Goal: Transaction & Acquisition: Subscribe to service/newsletter

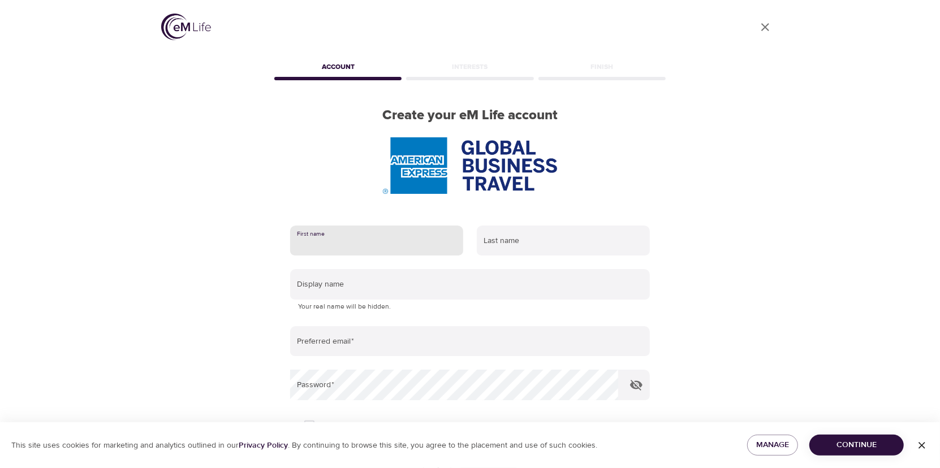
click at [352, 246] on input "text" at bounding box center [376, 241] width 173 height 31
type input "Manal"
type input "Ishak"
type input "manal.ishak@amexgbt.com"
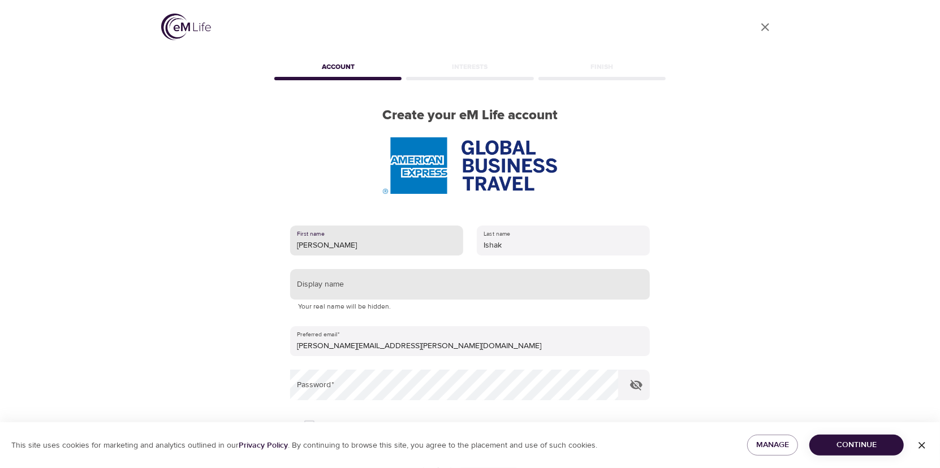
click at [431, 287] on input "text" at bounding box center [470, 284] width 360 height 31
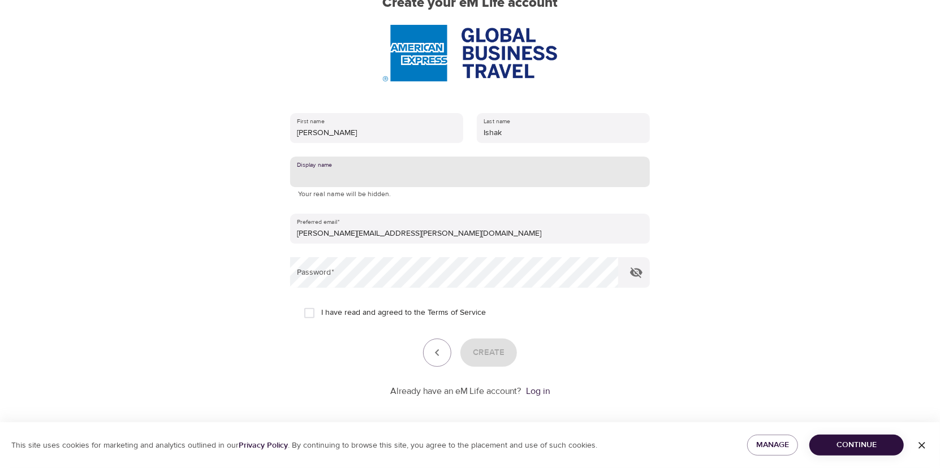
scroll to position [113, 0]
click at [309, 312] on input "I have read and agreed to the Terms of Service" at bounding box center [310, 313] width 24 height 24
checkbox input "true"
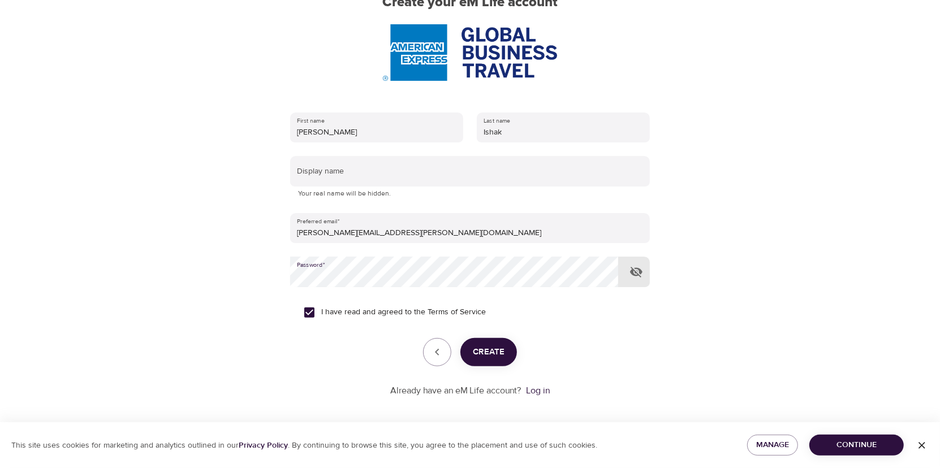
click at [486, 350] on span "Create" at bounding box center [489, 352] width 32 height 15
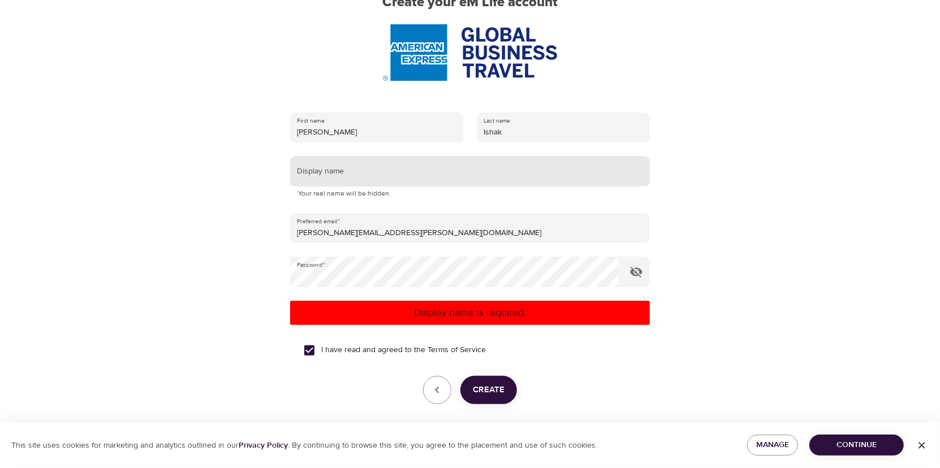
click at [350, 170] on input "text" at bounding box center [470, 171] width 360 height 31
type input "[PERSON_NAME]"
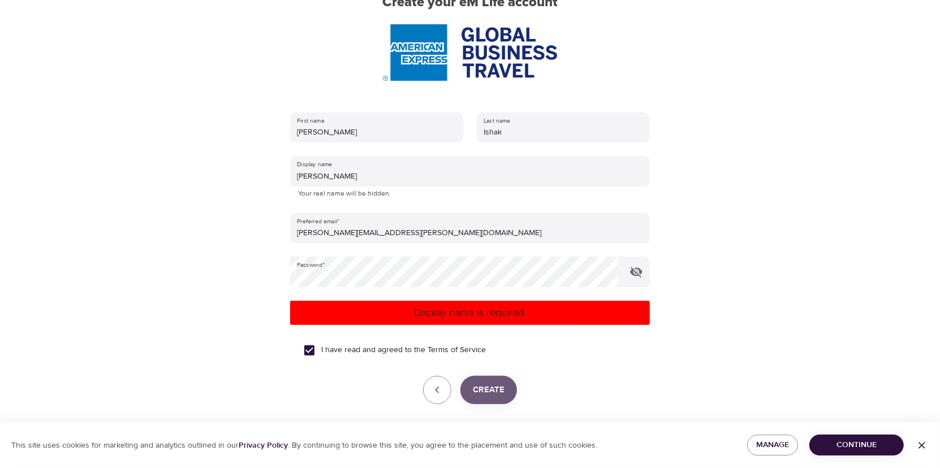
click at [494, 386] on span "Create" at bounding box center [489, 390] width 32 height 15
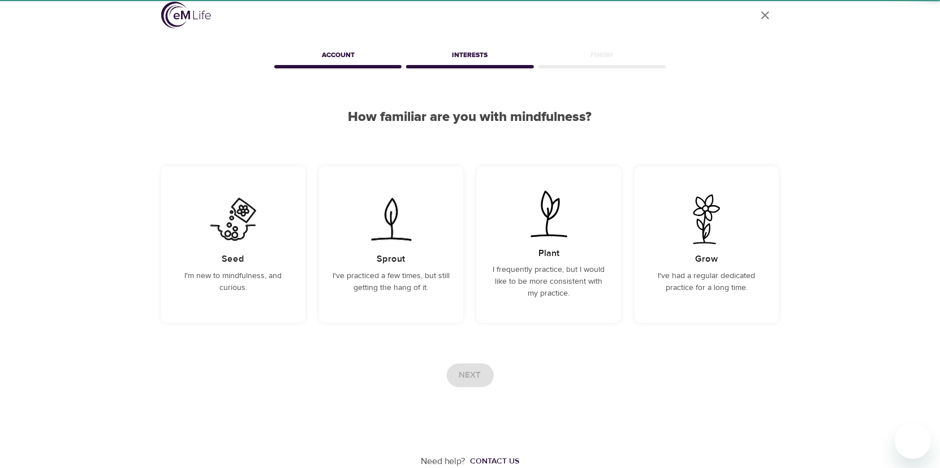
scroll to position [11, 0]
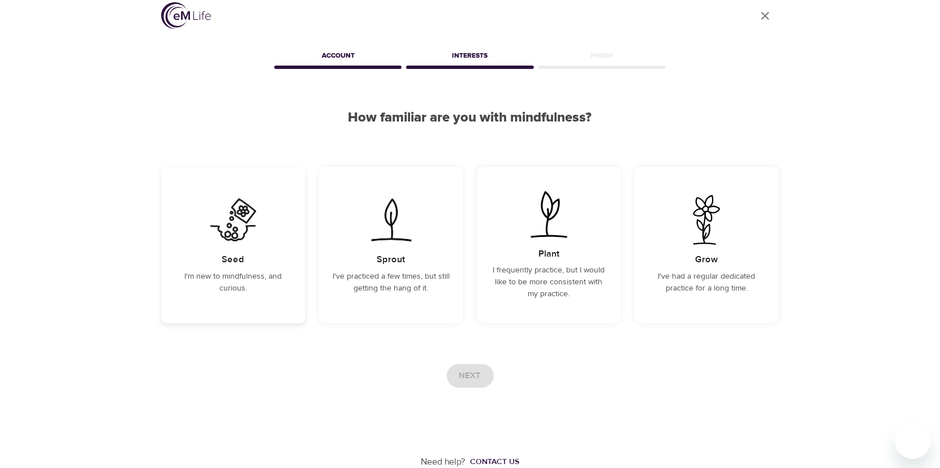
click at [234, 259] on h5 "Seed" at bounding box center [233, 260] width 23 height 12
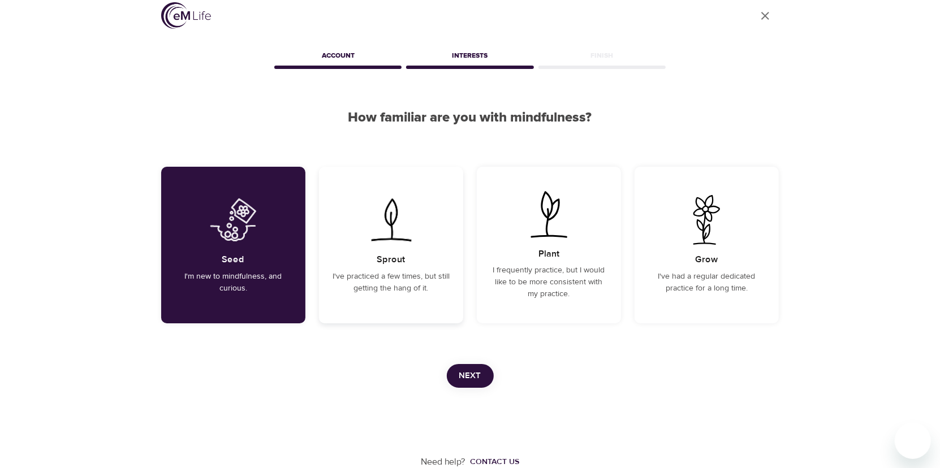
click at [380, 276] on p "I've practiced a few times, but still getting the hang of it." at bounding box center [391, 283] width 117 height 24
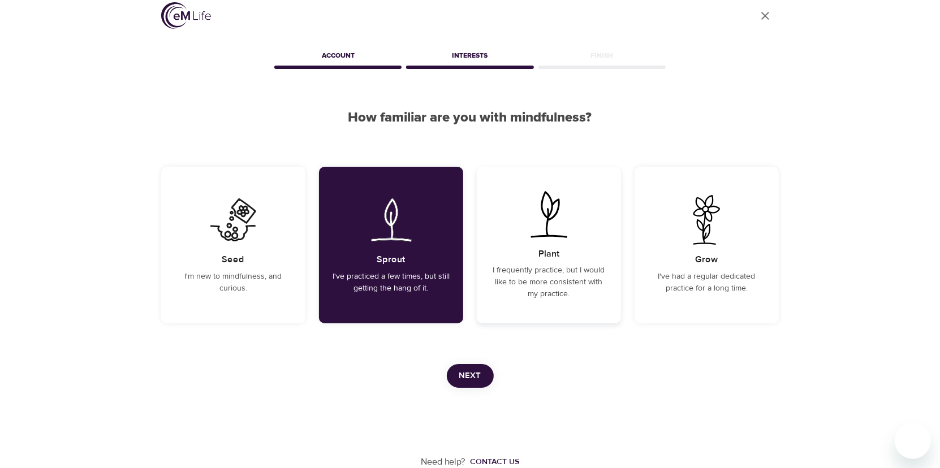
click at [546, 270] on p "I frequently practice, but I would like to be more consistent with my practice." at bounding box center [549, 283] width 117 height 36
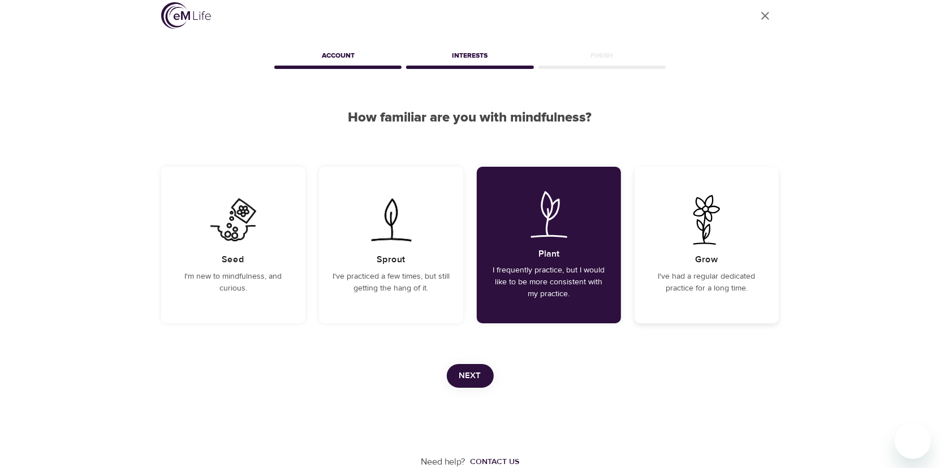
click at [689, 277] on p "I've had a regular dedicated practice for a long time." at bounding box center [706, 283] width 117 height 24
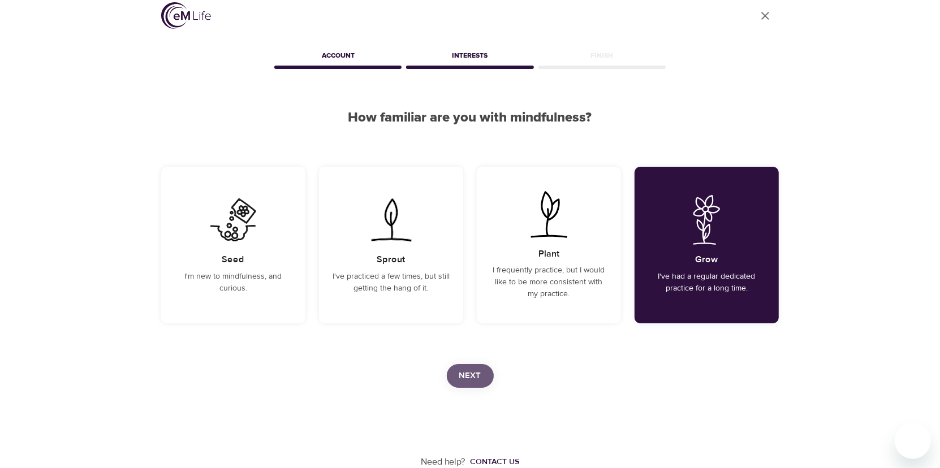
click at [466, 376] on span "Next" at bounding box center [470, 376] width 22 height 15
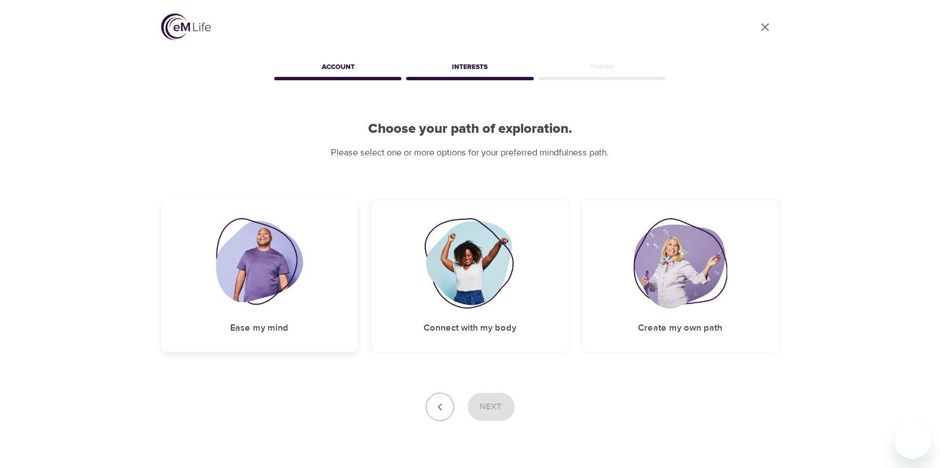
click at [268, 294] on img at bounding box center [260, 263] width 88 height 91
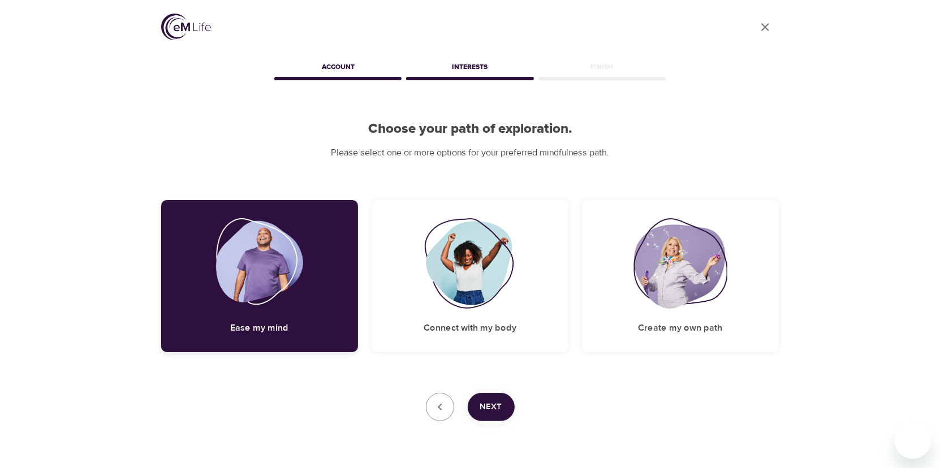
click at [268, 294] on img at bounding box center [260, 263] width 88 height 91
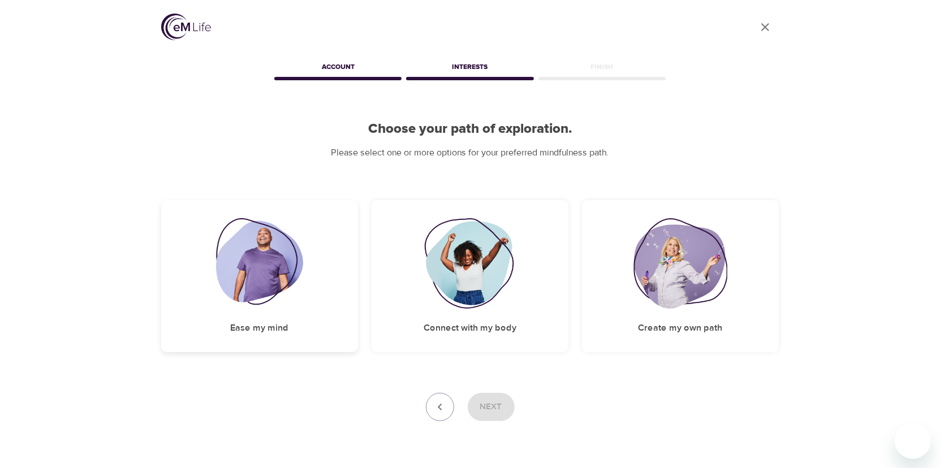
click at [268, 294] on img at bounding box center [260, 263] width 88 height 91
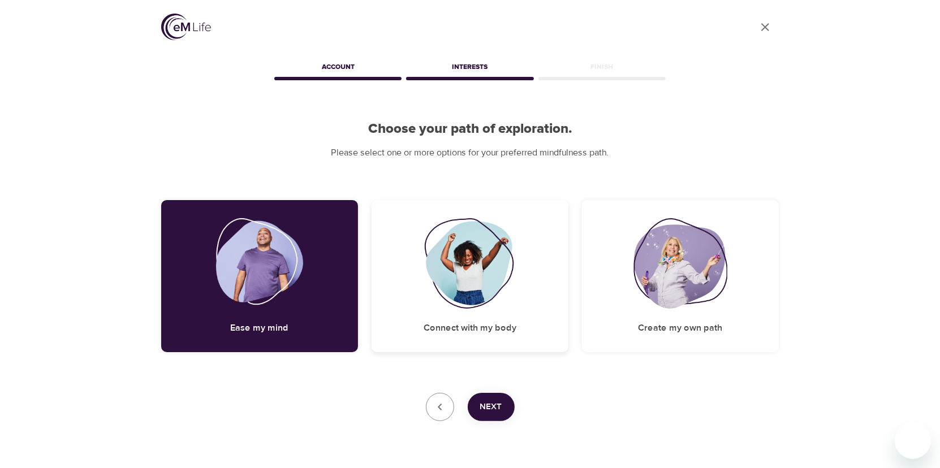
click at [458, 296] on img at bounding box center [470, 263] width 92 height 91
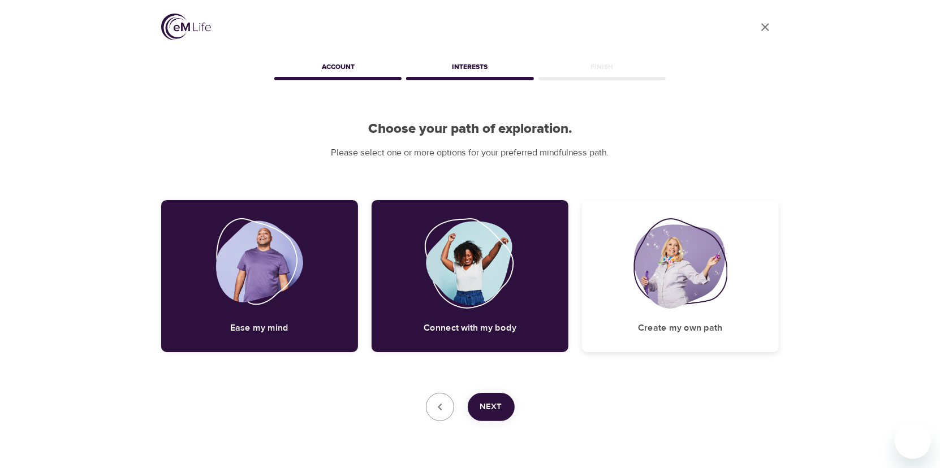
click at [676, 291] on img at bounding box center [681, 263] width 94 height 91
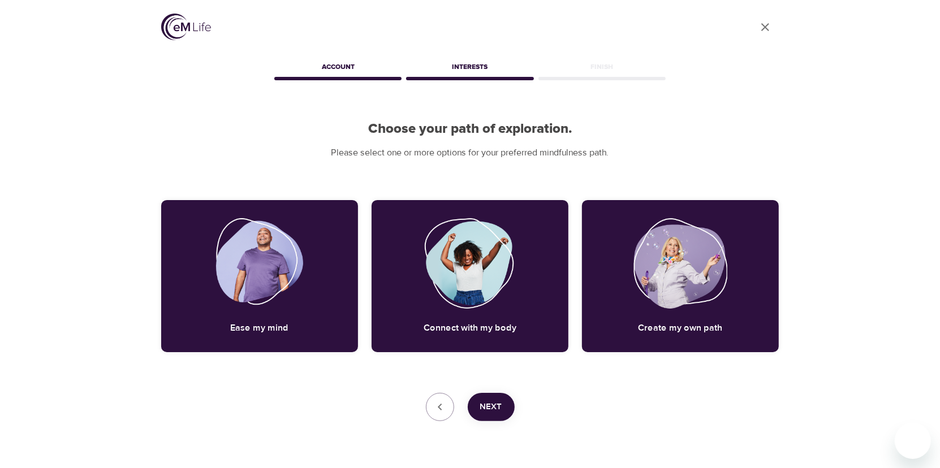
click at [491, 407] on span "Next" at bounding box center [491, 407] width 22 height 15
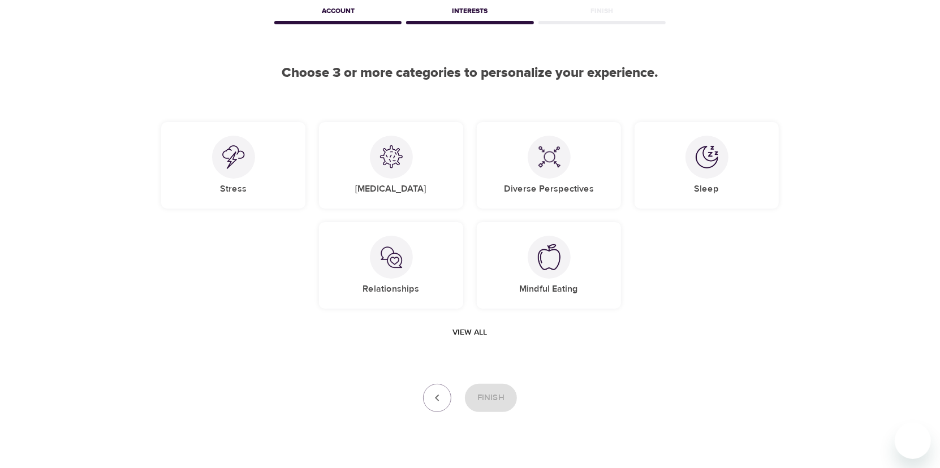
scroll to position [57, 0]
click at [224, 169] on div at bounding box center [233, 156] width 43 height 43
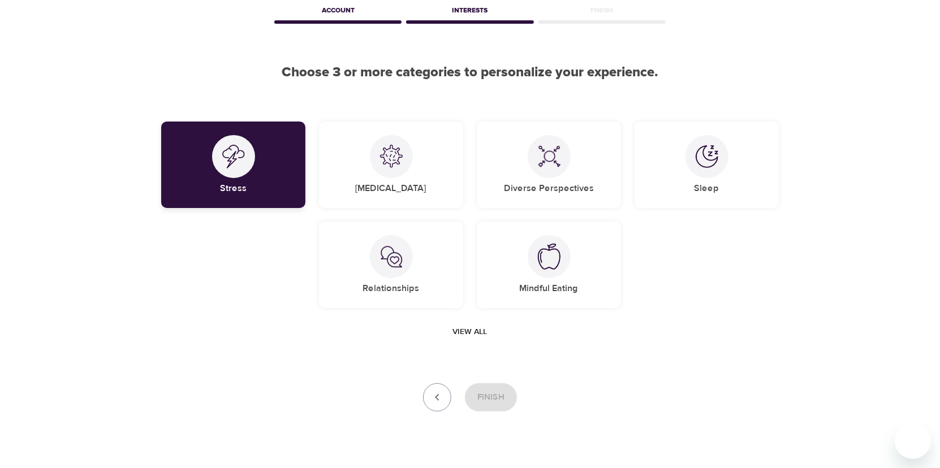
click at [237, 169] on div at bounding box center [233, 156] width 43 height 43
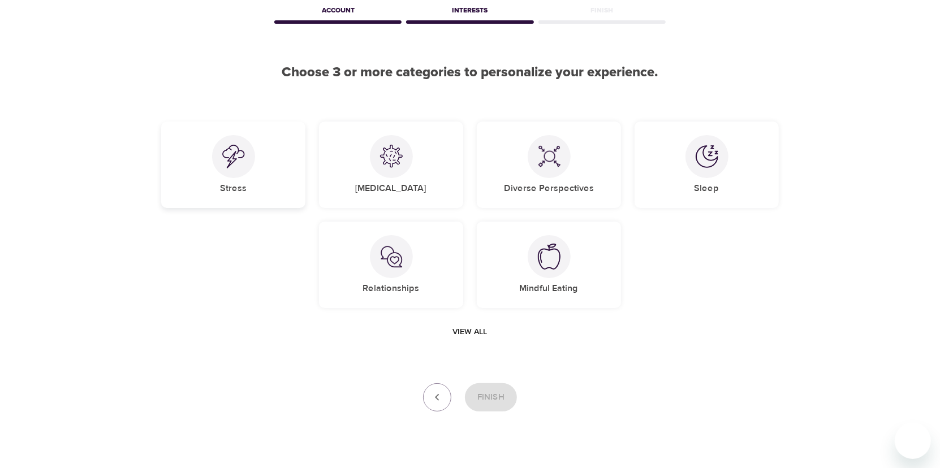
click at [237, 169] on div at bounding box center [233, 156] width 43 height 43
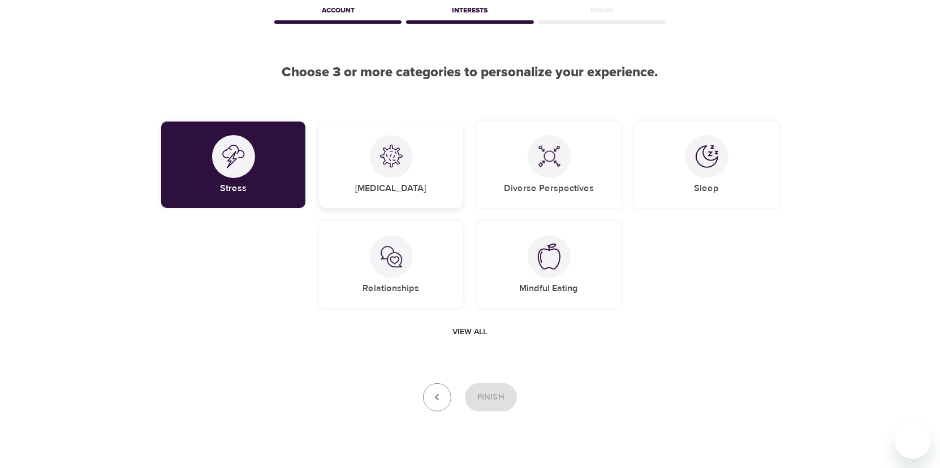
click at [402, 177] on div "COVID-19" at bounding box center [391, 165] width 144 height 87
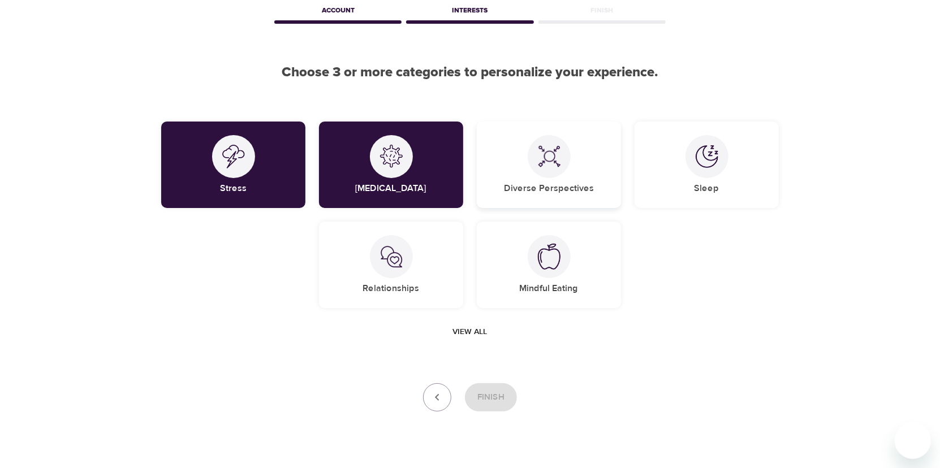
click at [540, 183] on h5 "Diverse Perspectives" at bounding box center [549, 189] width 90 height 12
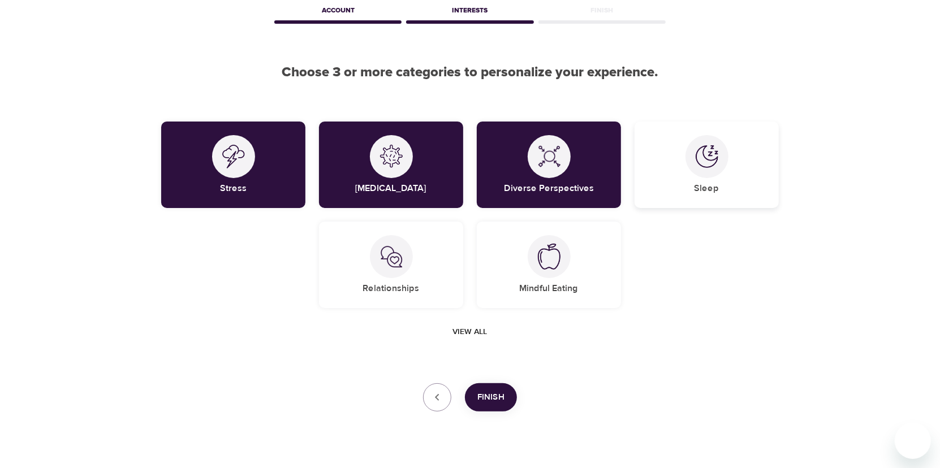
click at [711, 168] on div at bounding box center [707, 156] width 43 height 43
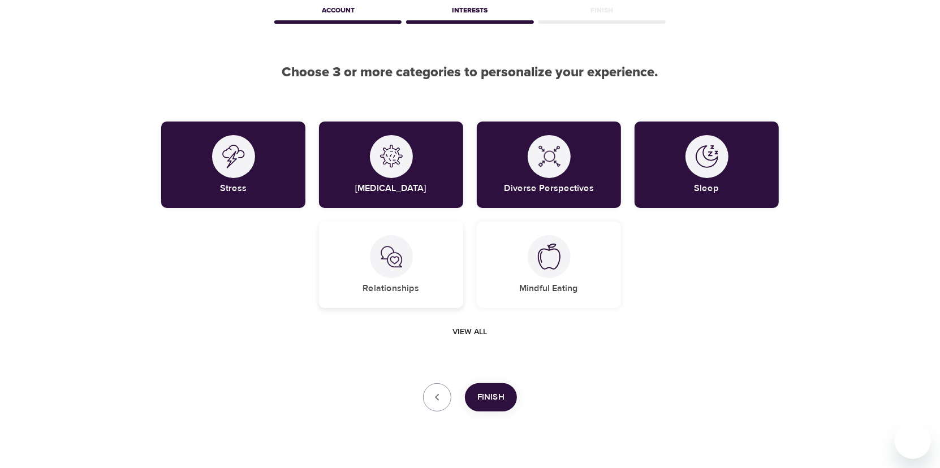
click at [389, 269] on div at bounding box center [391, 256] width 43 height 43
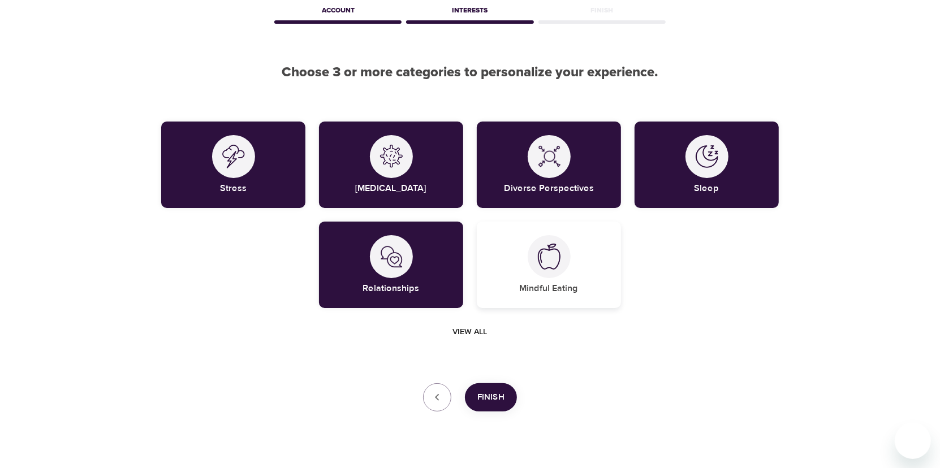
click at [551, 279] on div "Mindful Eating" at bounding box center [549, 265] width 144 height 87
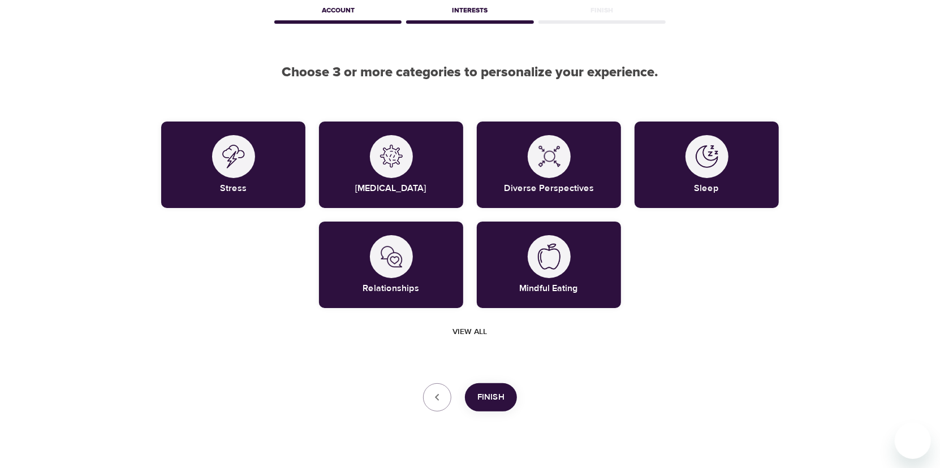
click at [470, 336] on span "View all" at bounding box center [470, 332] width 35 height 14
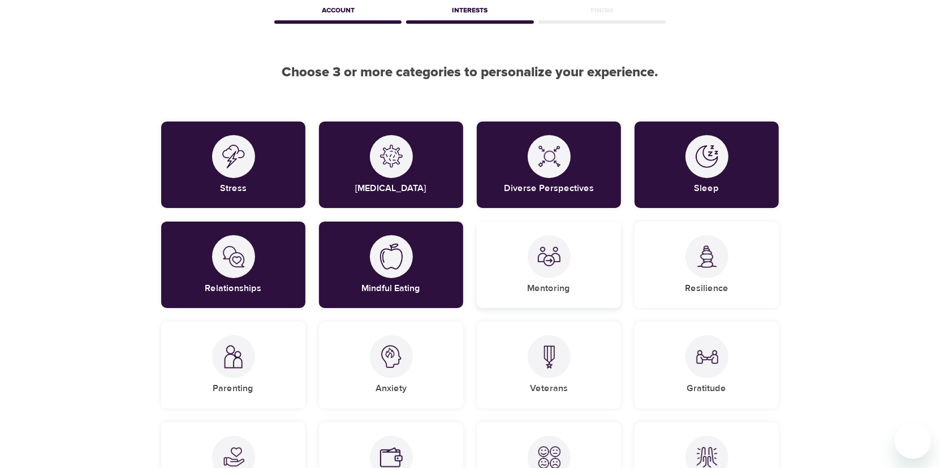
click at [541, 281] on div "Mentoring" at bounding box center [549, 265] width 144 height 87
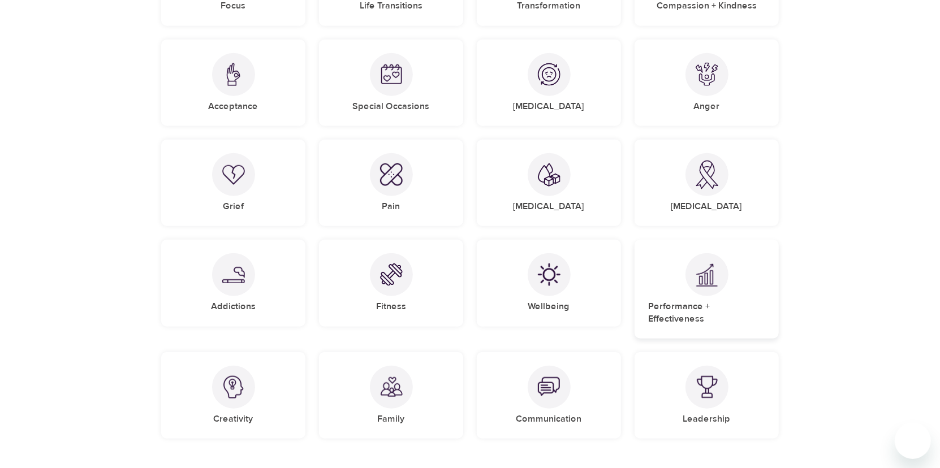
scroll to position [848, 0]
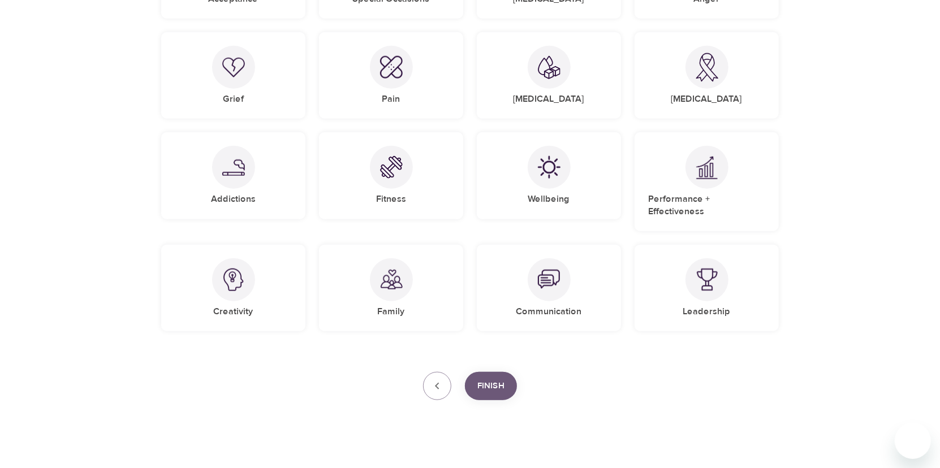
click at [492, 379] on span "Finish" at bounding box center [491, 386] width 27 height 15
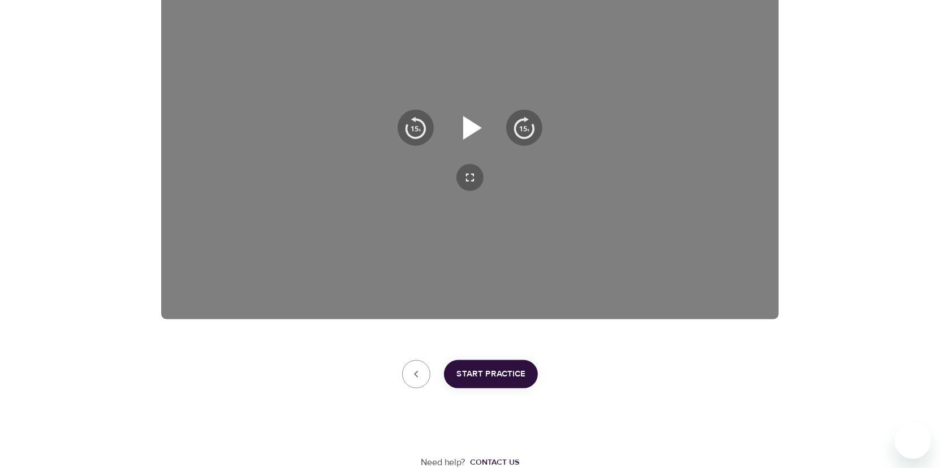
click at [475, 134] on icon "button" at bounding box center [470, 127] width 41 height 41
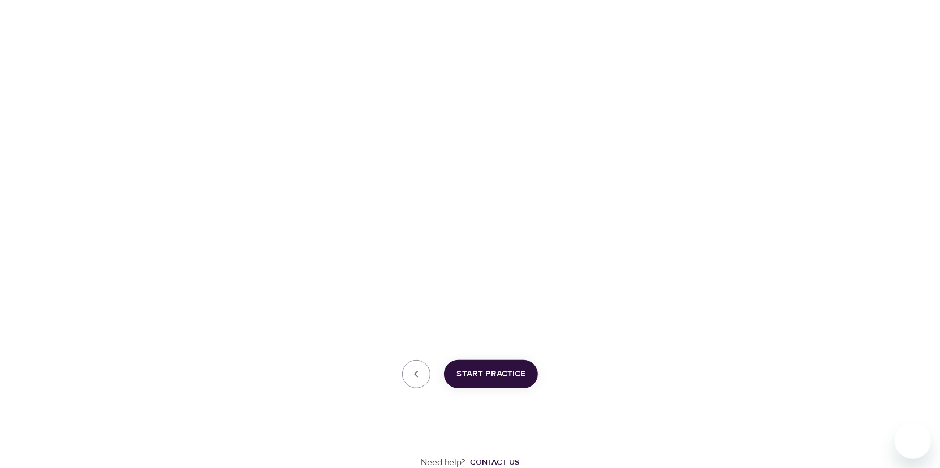
click at [496, 380] on span "Start Practice" at bounding box center [491, 374] width 69 height 15
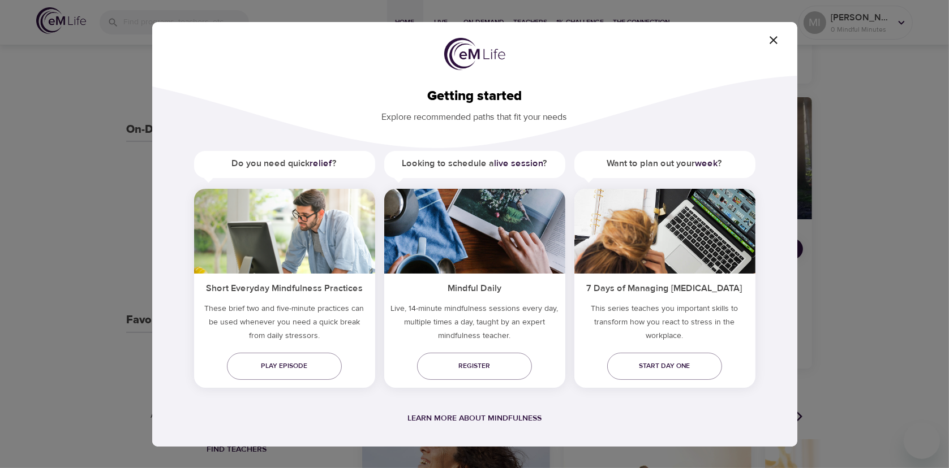
click at [320, 171] on h5 "Do you need quick relief ?" at bounding box center [284, 163] width 181 height 25
click at [279, 370] on span "Play episode" at bounding box center [284, 366] width 97 height 12
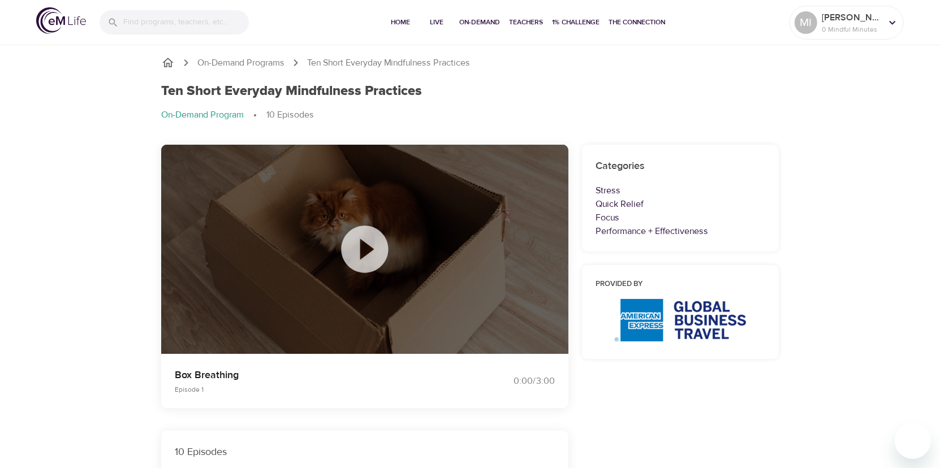
click at [352, 250] on icon at bounding box center [364, 249] width 47 height 47
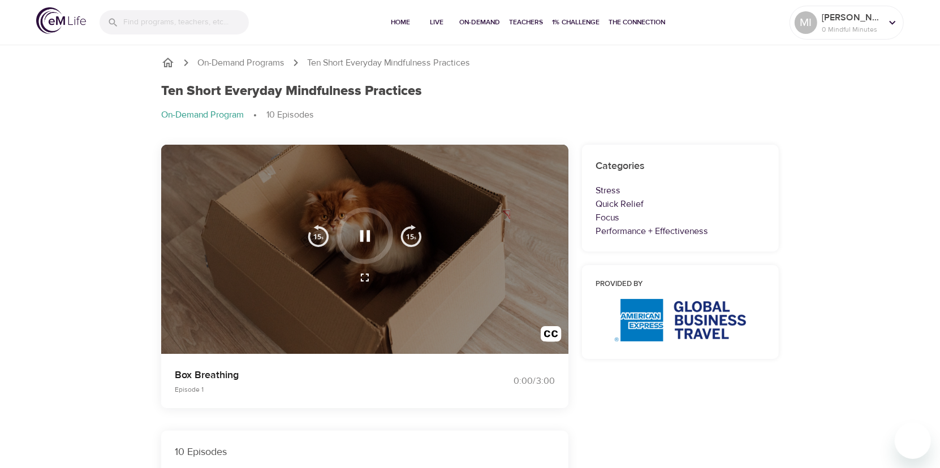
click at [367, 241] on icon "button" at bounding box center [365, 235] width 10 height 11
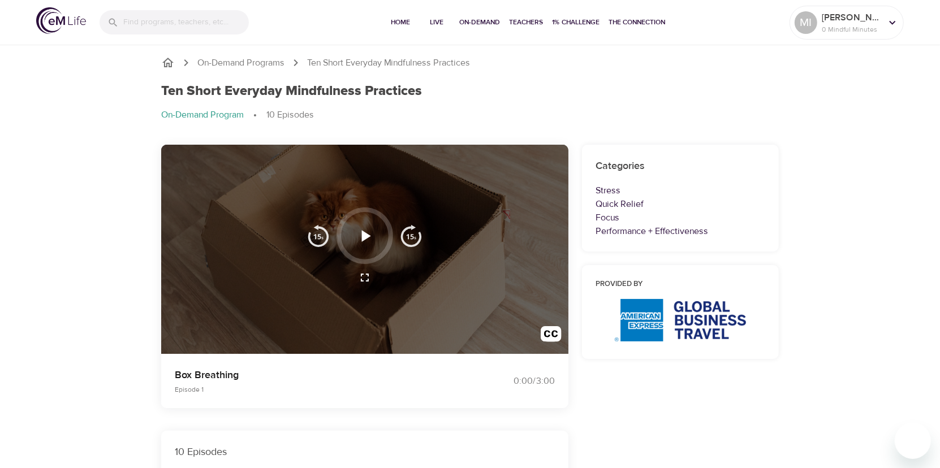
click at [250, 315] on div at bounding box center [364, 250] width 407 height 210
click at [357, 239] on icon "button" at bounding box center [365, 236] width 20 height 20
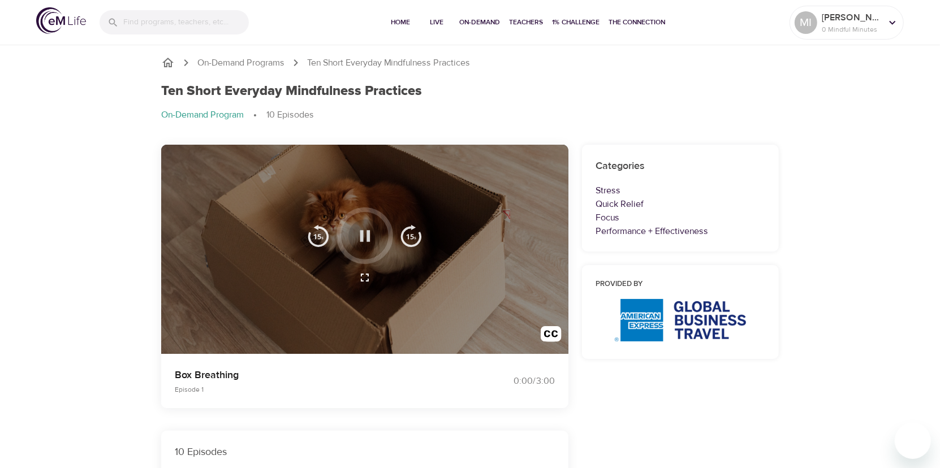
click at [364, 244] on icon "button" at bounding box center [365, 236] width 20 height 20
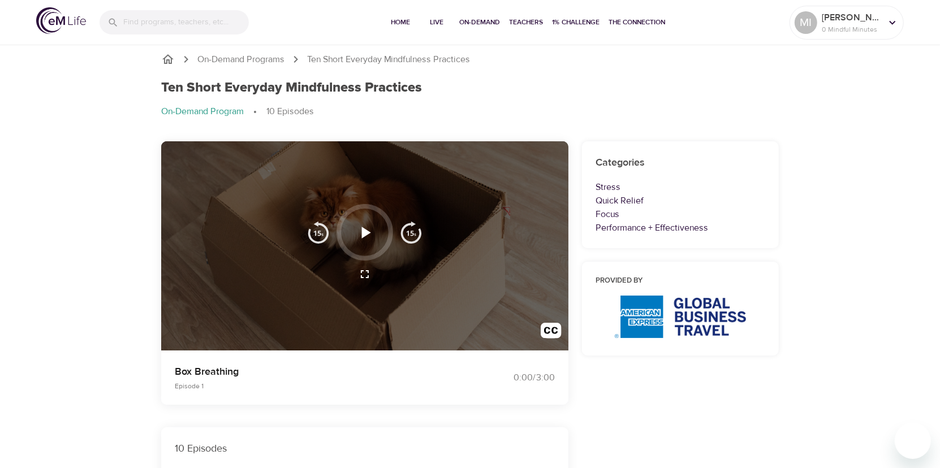
scroll to position [113, 0]
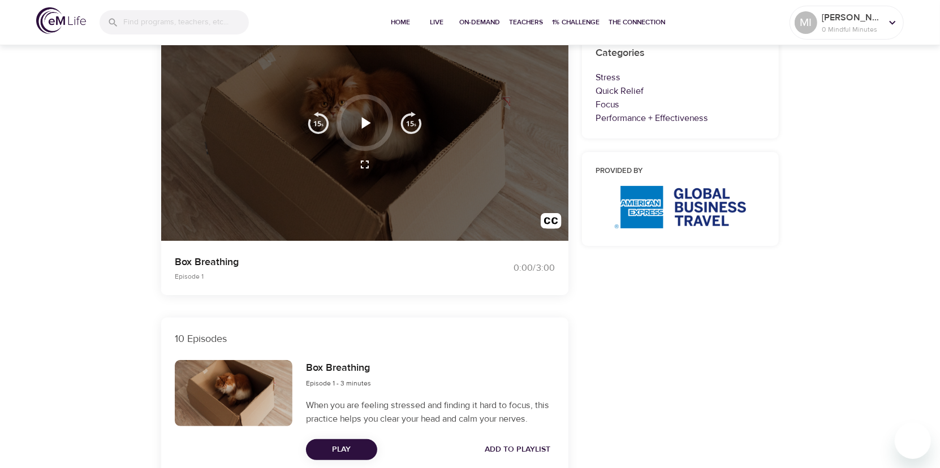
click at [330, 449] on span "Play" at bounding box center [341, 450] width 53 height 14
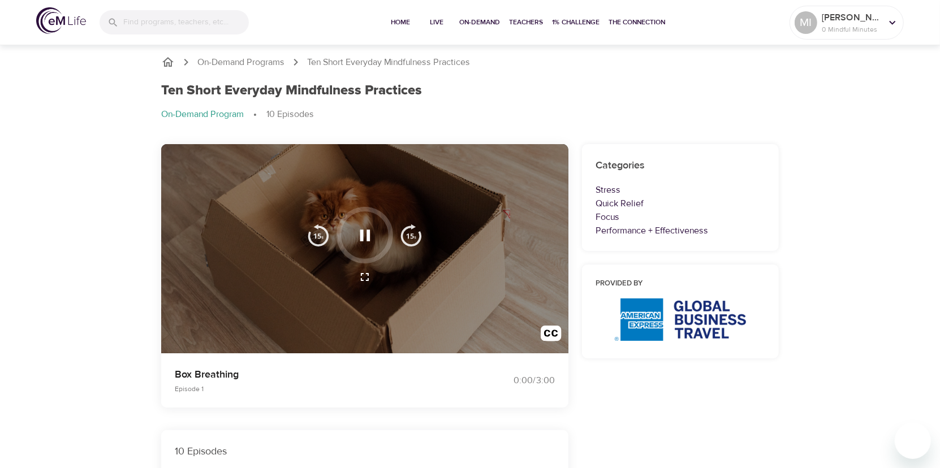
scroll to position [0, 0]
click at [360, 244] on icon "button" at bounding box center [365, 236] width 20 height 20
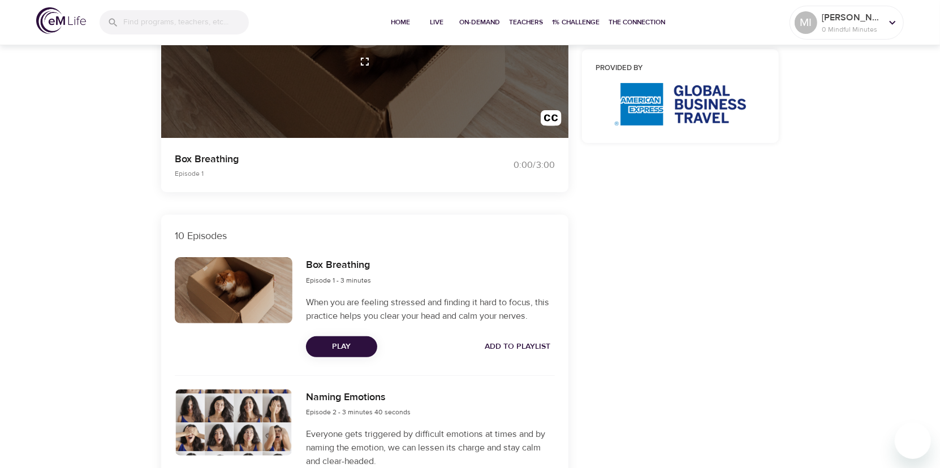
scroll to position [226, 0]
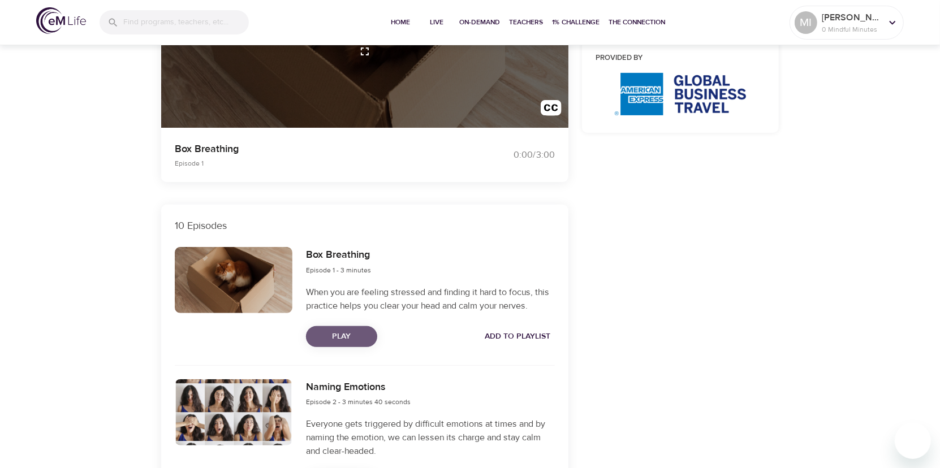
click at [345, 339] on span "Play" at bounding box center [341, 337] width 53 height 14
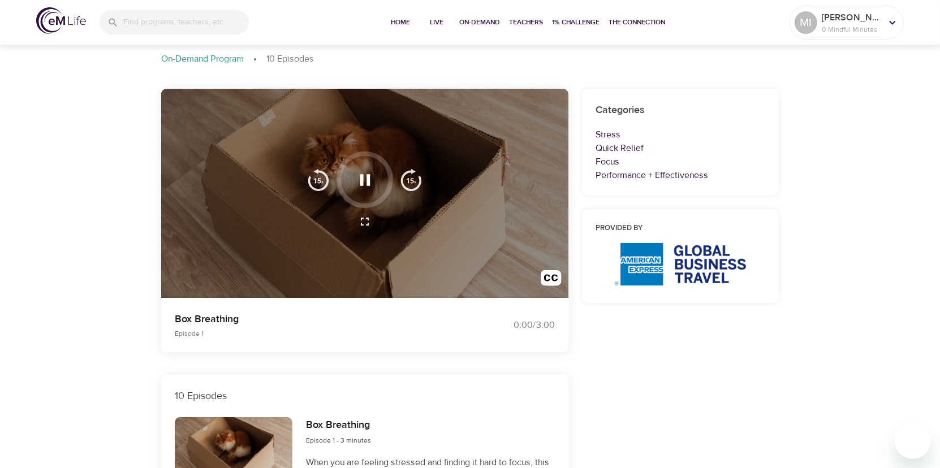
scroll to position [0, 0]
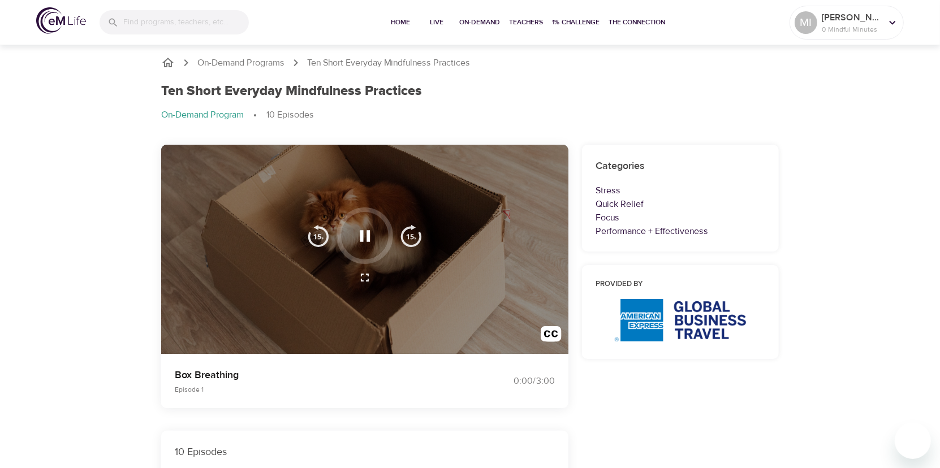
click at [362, 317] on div at bounding box center [364, 250] width 407 height 210
click at [368, 242] on icon "button" at bounding box center [365, 236] width 20 height 20
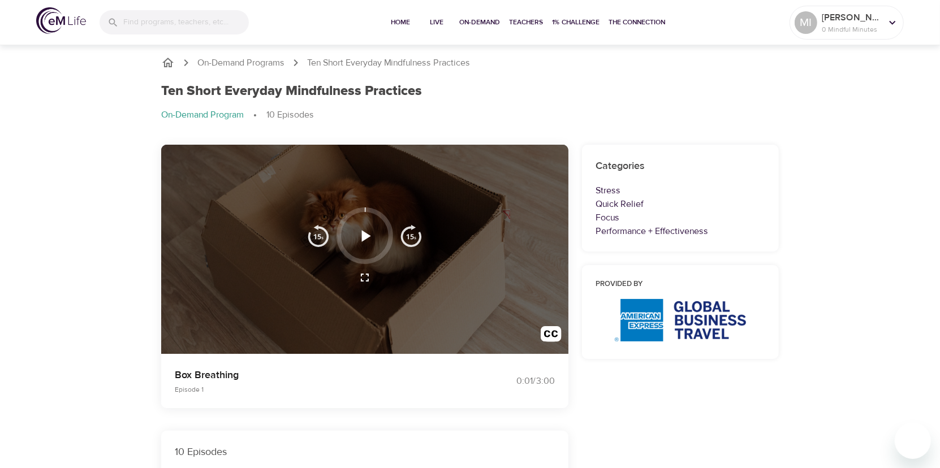
click at [368, 242] on icon "button" at bounding box center [365, 236] width 20 height 20
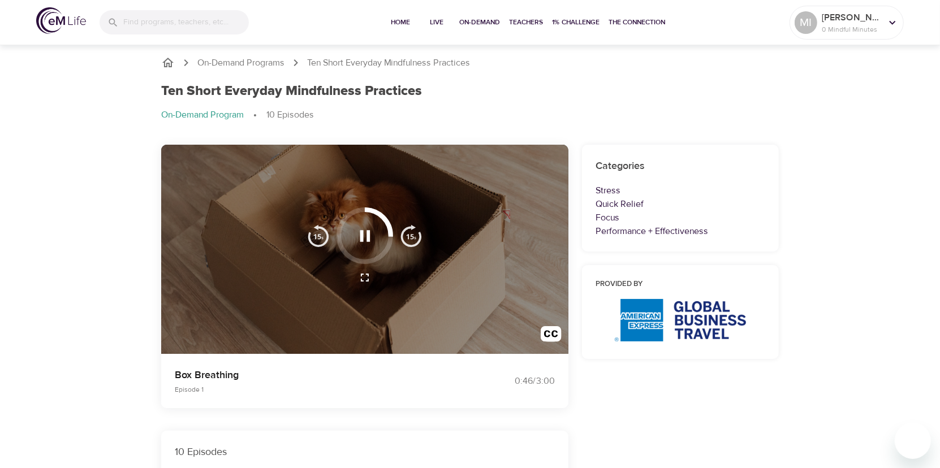
click at [368, 439] on div "10 Episodes" at bounding box center [364, 452] width 407 height 42
click at [312, 321] on div at bounding box center [364, 250] width 407 height 210
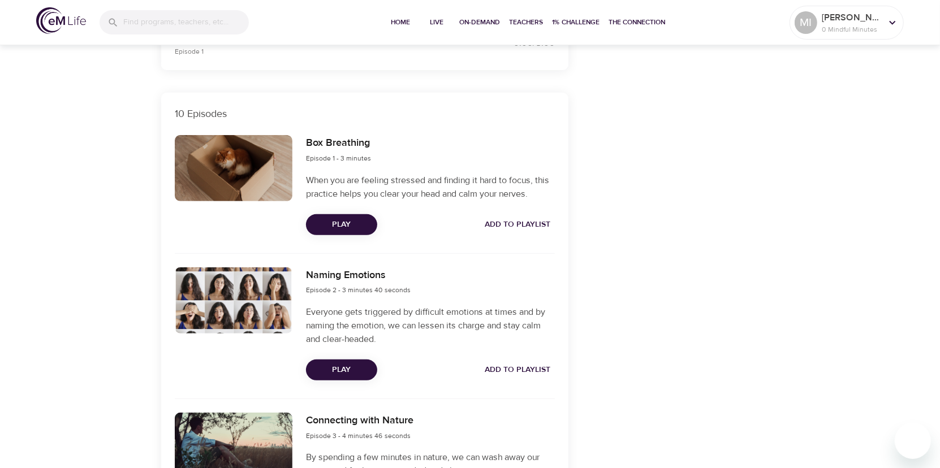
scroll to position [385, 0]
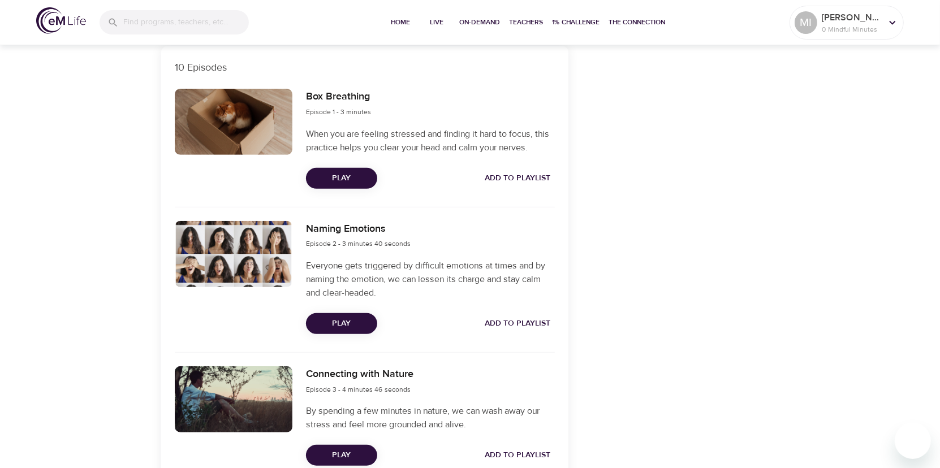
click at [340, 325] on span "Play" at bounding box center [341, 324] width 53 height 14
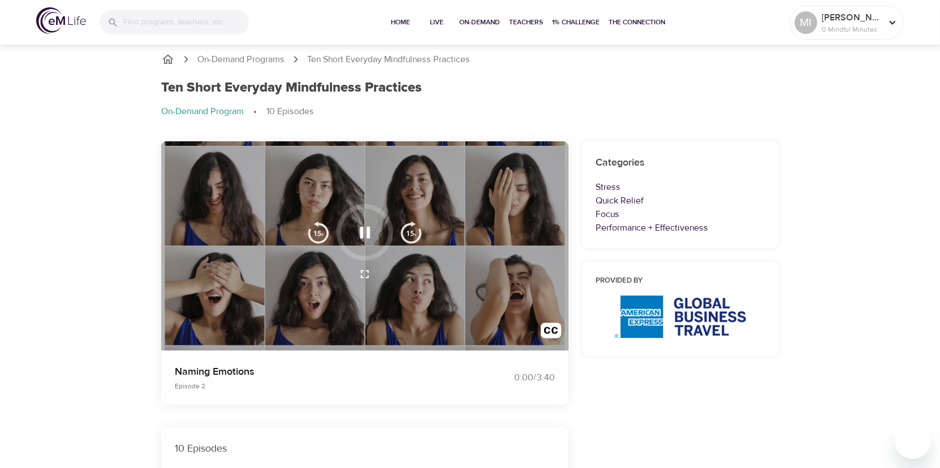
scroll to position [0, 0]
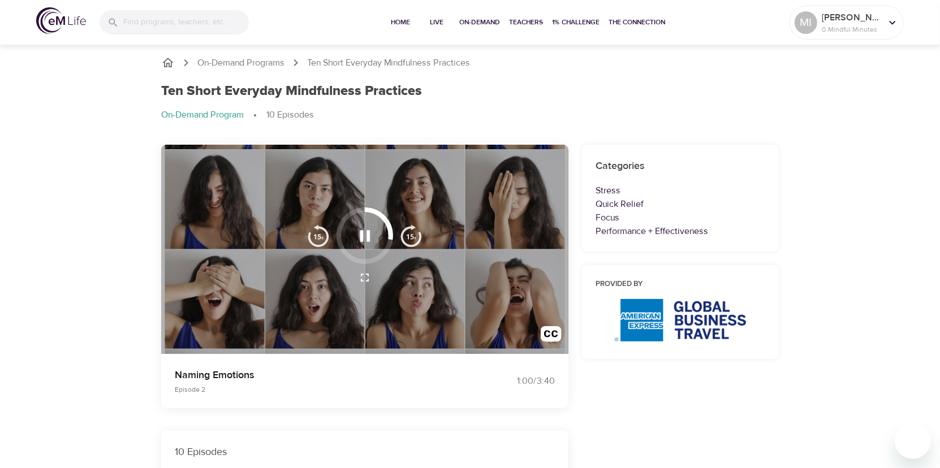
click at [359, 238] on icon "button" at bounding box center [365, 236] width 20 height 20
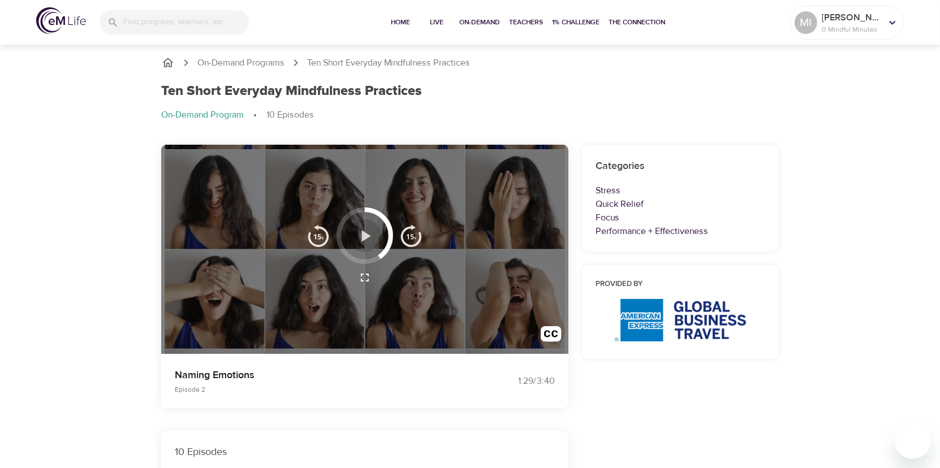
click at [365, 236] on icon "button" at bounding box center [366, 235] width 9 height 11
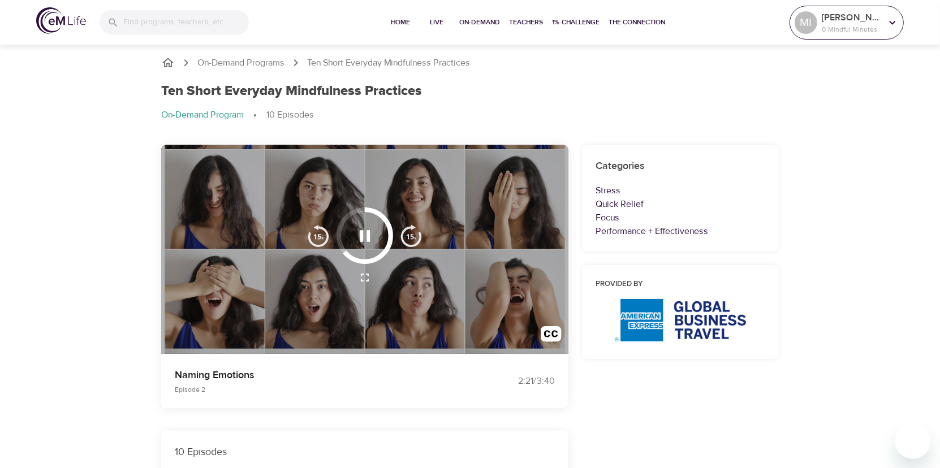
click at [891, 25] on icon at bounding box center [893, 22] width 12 height 12
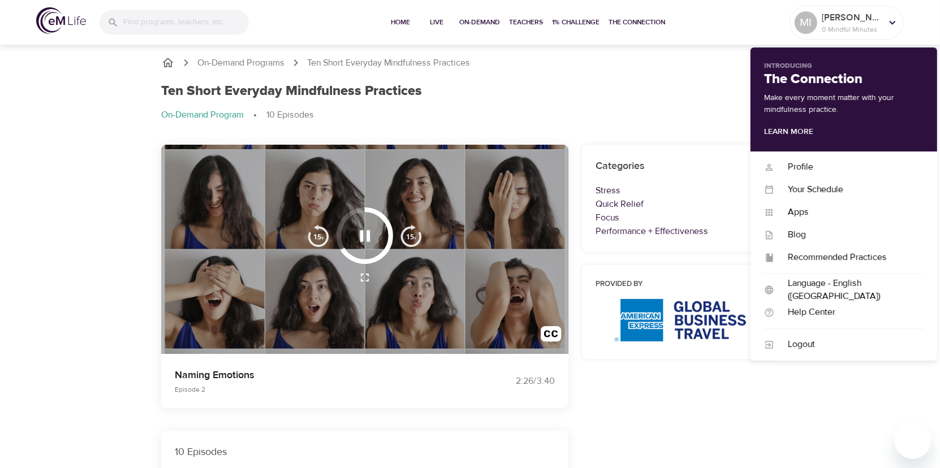
click at [636, 64] on ol "On-Demand Programs Ten Short Everyday Mindfulness Practices" at bounding box center [470, 63] width 618 height 14
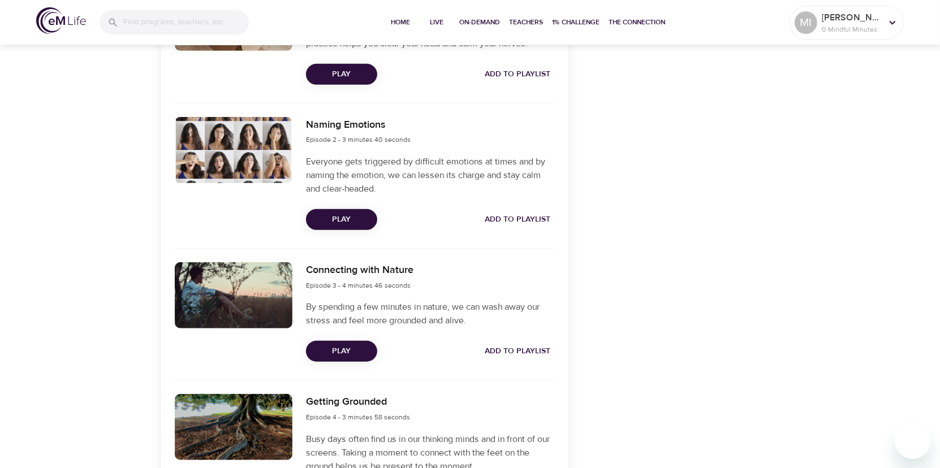
scroll to position [509, 0]
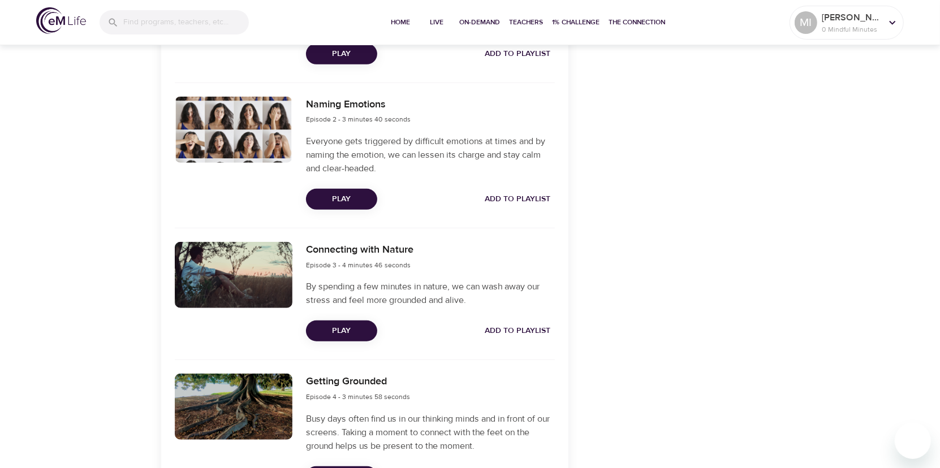
click at [341, 332] on span "Play" at bounding box center [341, 331] width 53 height 14
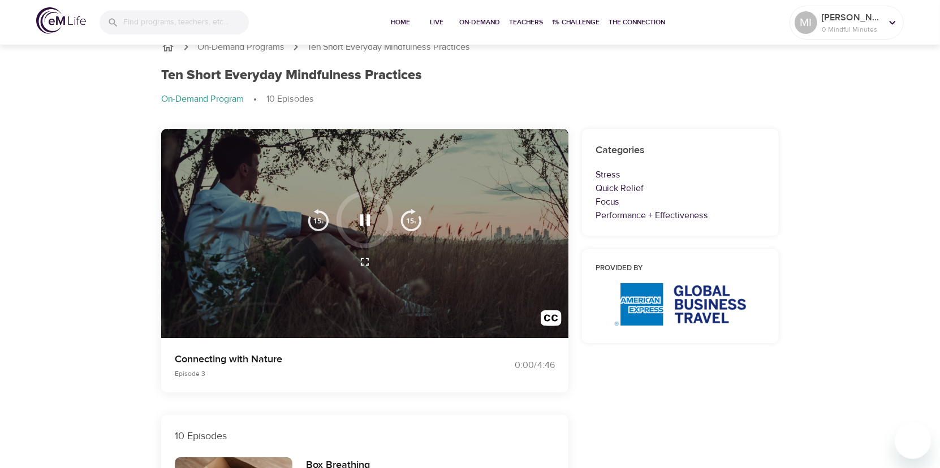
scroll to position [0, 0]
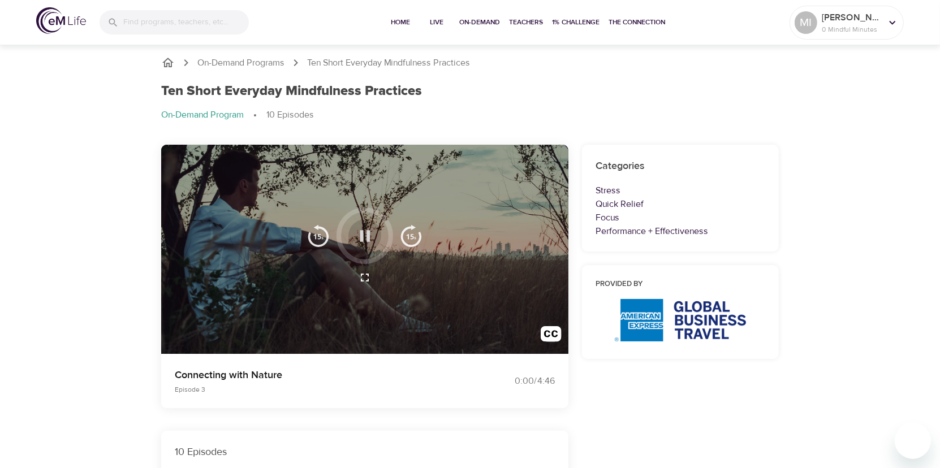
click at [361, 237] on icon "button" at bounding box center [365, 235] width 10 height 11
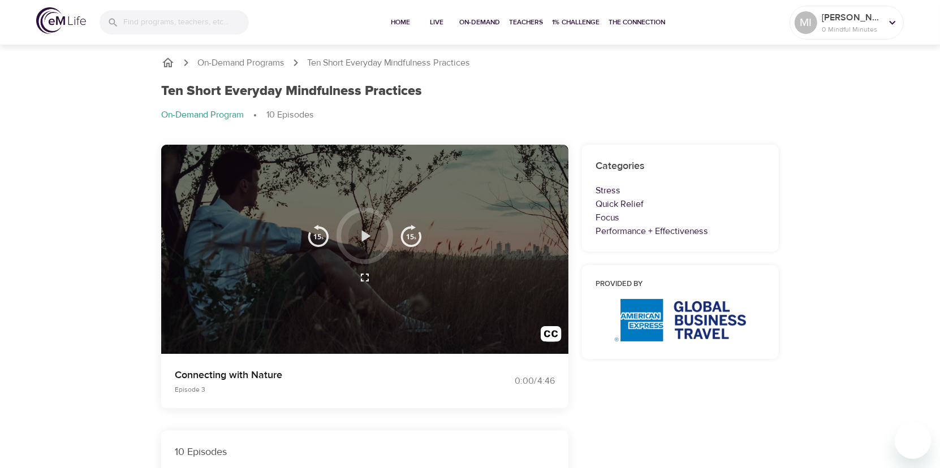
click at [363, 236] on icon "button" at bounding box center [366, 235] width 9 height 11
